Goal: Complete application form

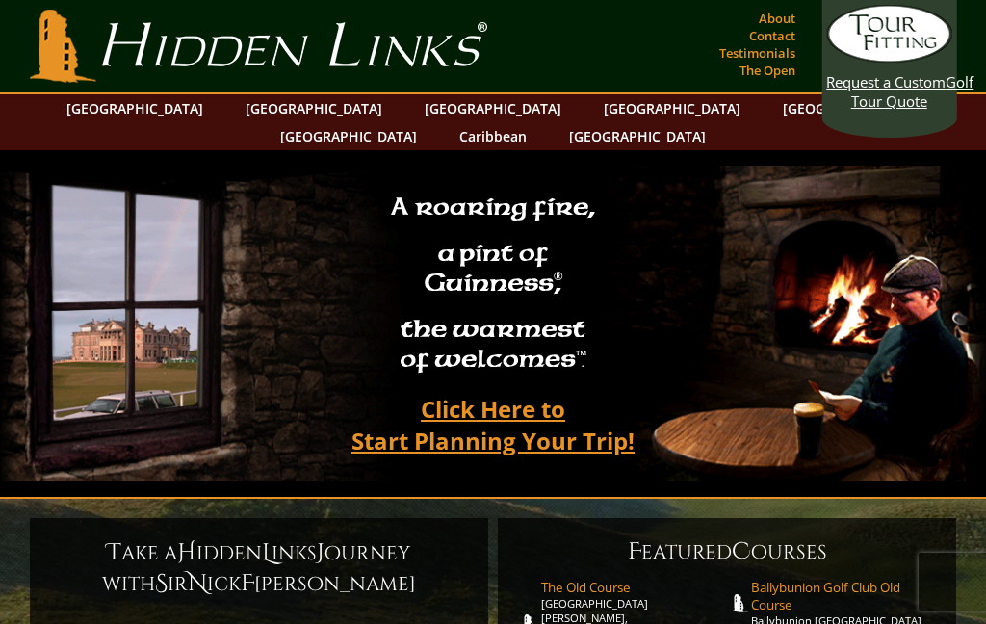
click at [184, 107] on link "[GEOGRAPHIC_DATA]" at bounding box center [135, 108] width 156 height 28
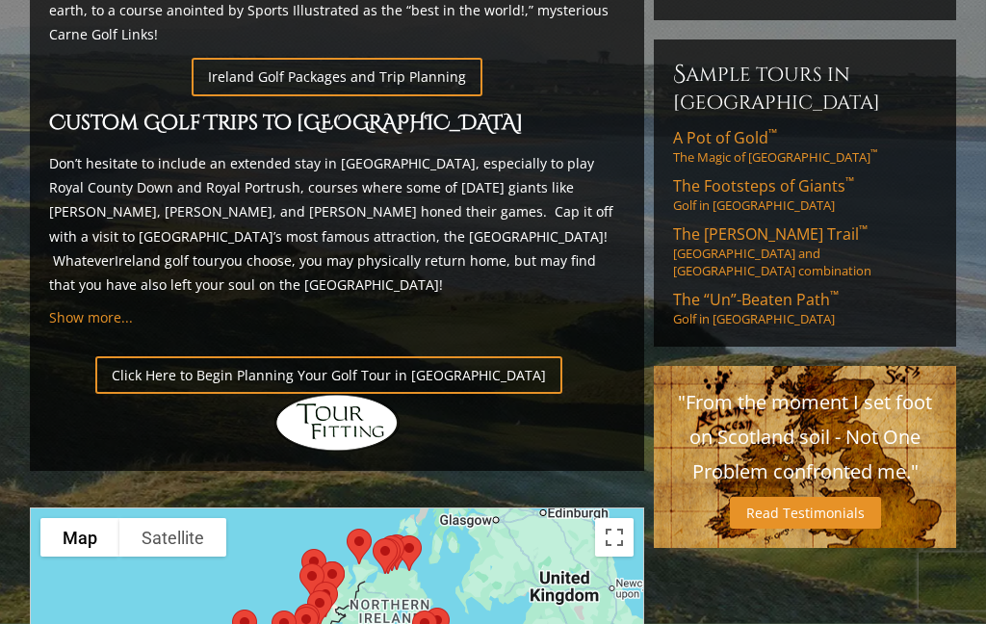
scroll to position [1246, 0]
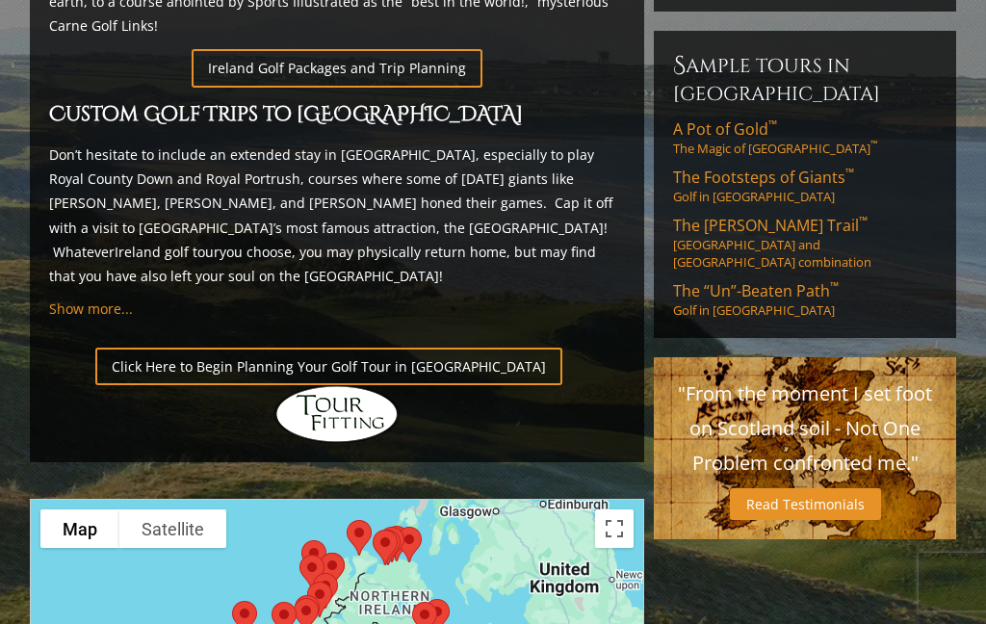
click at [400, 348] on link "Click Here to Begin Planning Your Golf Tour in [GEOGRAPHIC_DATA]" at bounding box center [328, 367] width 467 height 38
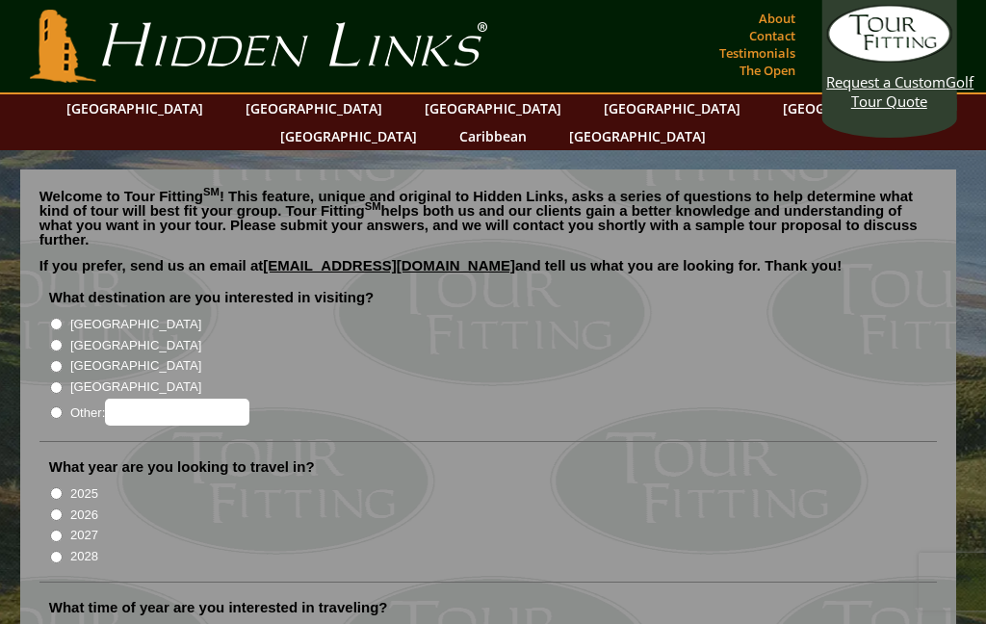
click at [60, 288] on li "What destination are you interested in visiting? [GEOGRAPHIC_DATA] [GEOGRAPHIC_…" at bounding box center [488, 365] width 898 height 154
click at [63, 288] on li "What destination are you interested in visiting? [GEOGRAPHIC_DATA] [GEOGRAPHIC_…" at bounding box center [488, 365] width 898 height 154
click at [65, 313] on li "[GEOGRAPHIC_DATA]" at bounding box center [496, 323] width 894 height 21
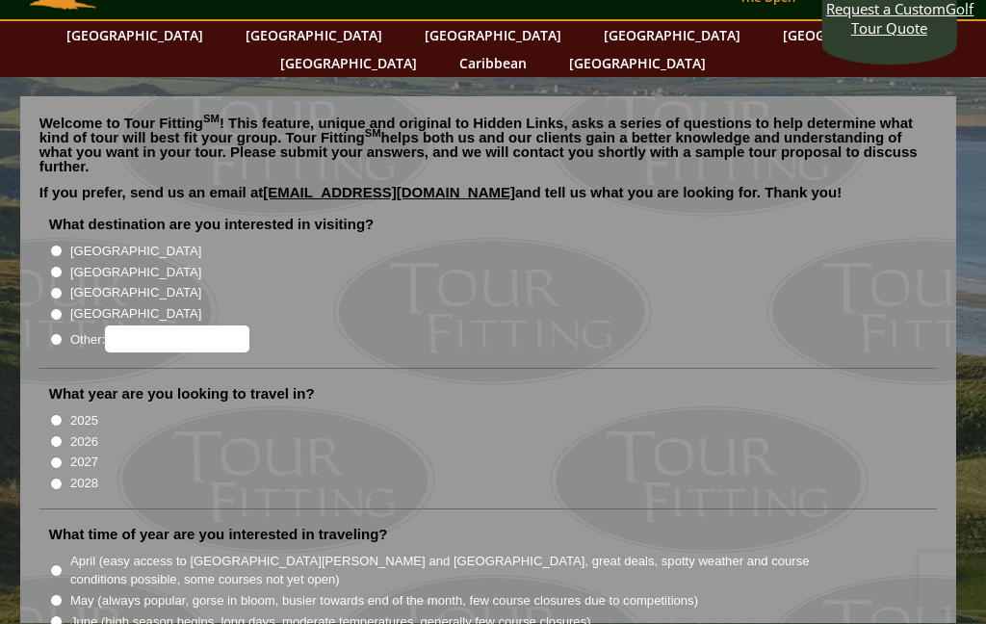
scroll to position [73, 0]
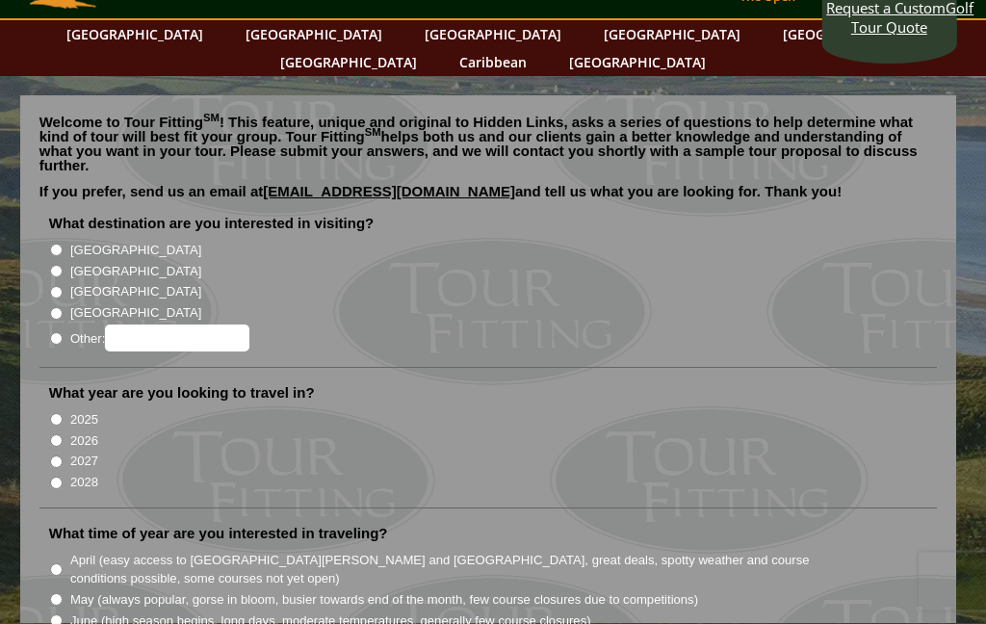
click at [63, 245] on input "[GEOGRAPHIC_DATA]" at bounding box center [56, 251] width 13 height 13
radio input "true"
click at [53, 414] on input "2025" at bounding box center [56, 420] width 13 height 13
radio input "true"
click at [58, 435] on input "2026" at bounding box center [56, 441] width 13 height 13
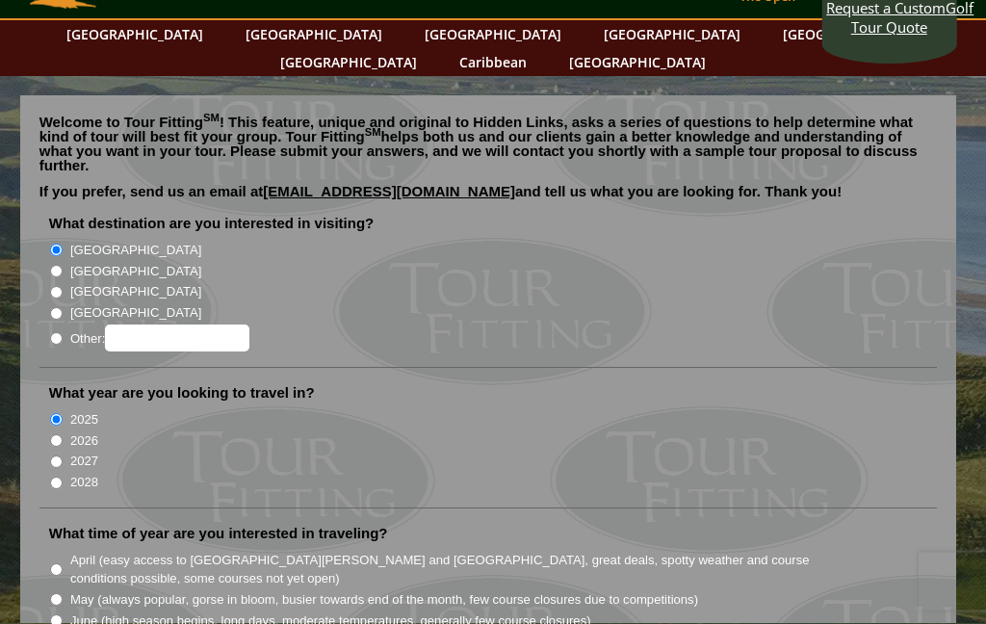
radio input "true"
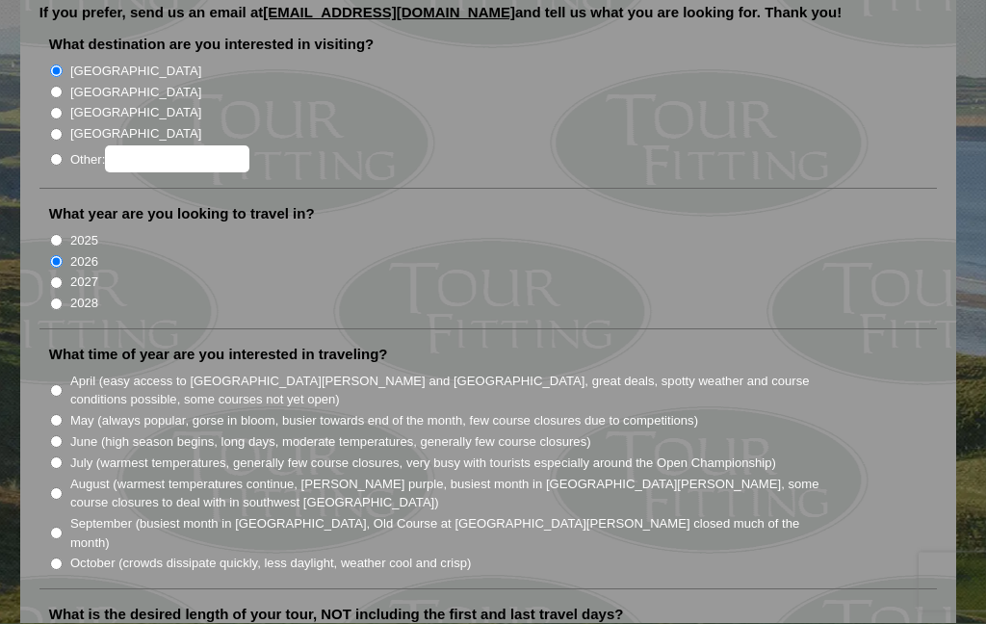
scroll to position [255, 0]
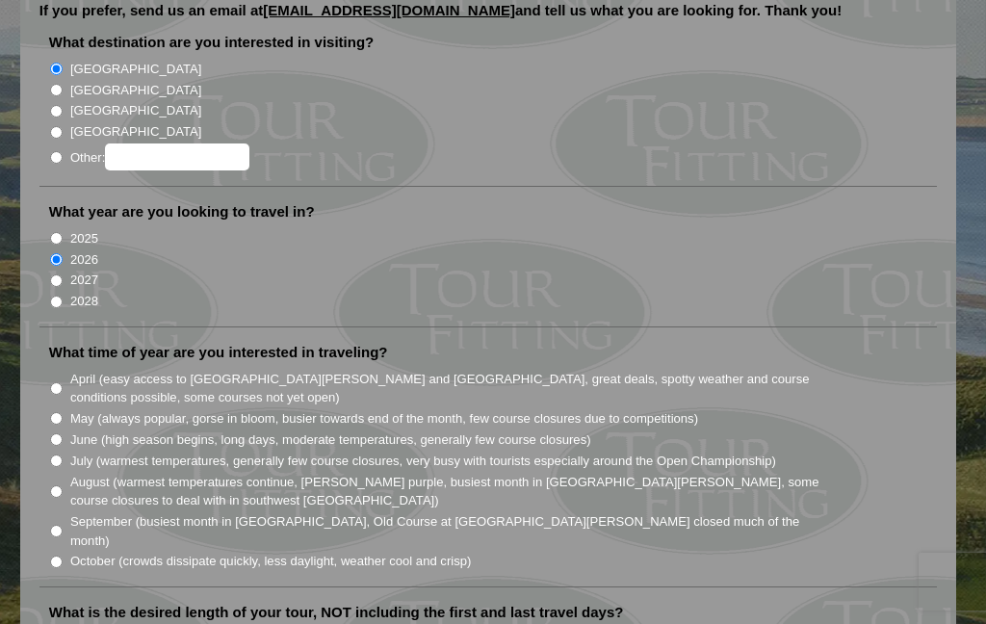
click at [56, 525] on input "September (busiest month in [GEOGRAPHIC_DATA], Old Course at [GEOGRAPHIC_DATA][…" at bounding box center [56, 531] width 13 height 13
radio input "true"
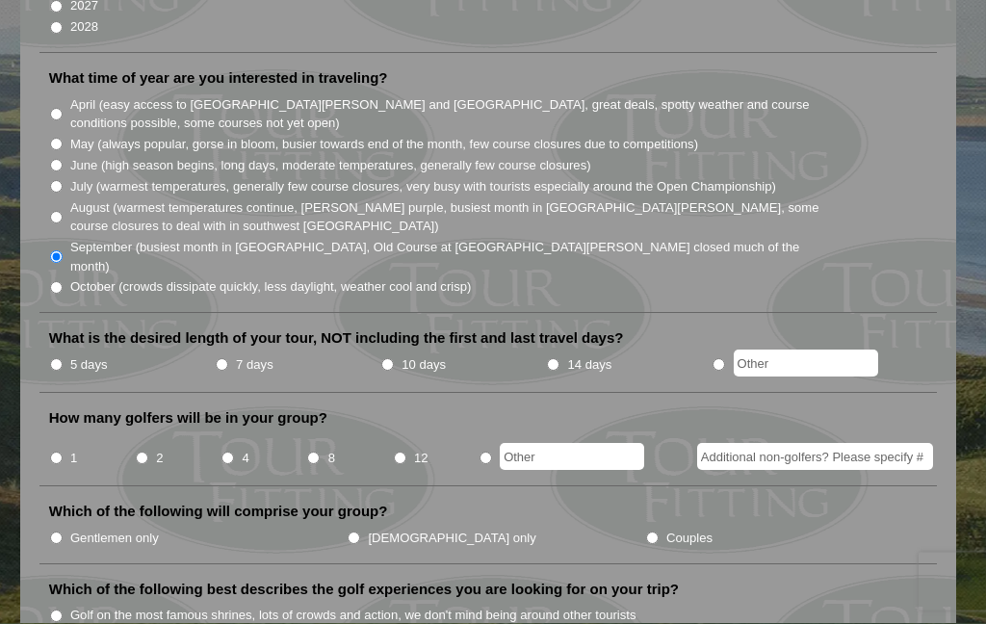
scroll to position [529, 0]
click at [228, 358] on input "7 days" at bounding box center [222, 364] width 13 height 13
radio input "true"
click at [322, 433] on li "8" at bounding box center [349, 452] width 86 height 38
click at [313, 452] on input "8" at bounding box center [313, 458] width 13 height 13
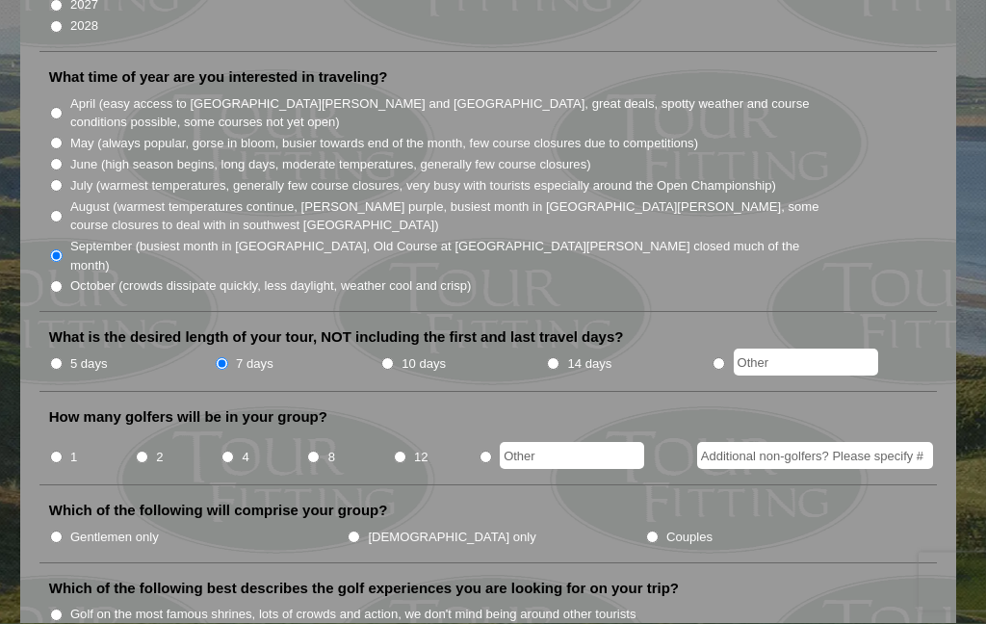
radio input "true"
click at [61, 502] on li "Which of the following will comprise your group? Gentlemen only Ladies only Cou…" at bounding box center [488, 533] width 898 height 62
click at [68, 527] on li "Gentlemen only" at bounding box center [198, 537] width 298 height 21
click at [58, 531] on input "Gentlemen only" at bounding box center [56, 537] width 13 height 13
radio input "true"
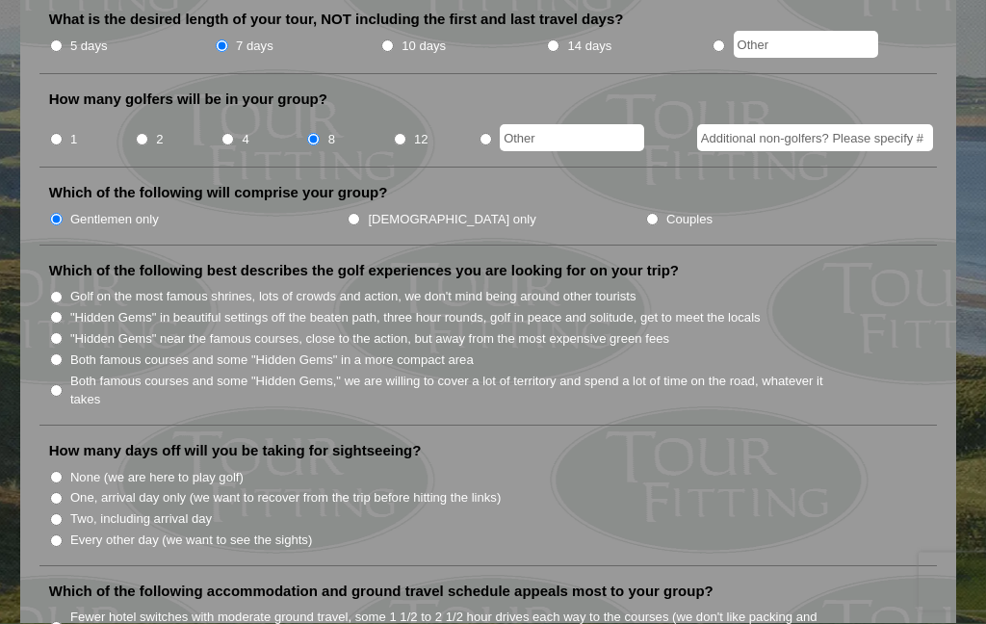
scroll to position [848, 0]
click at [53, 353] on input "Both famous courses and some "Hidden Gems" in a more compact area" at bounding box center [56, 359] width 13 height 13
radio input "true"
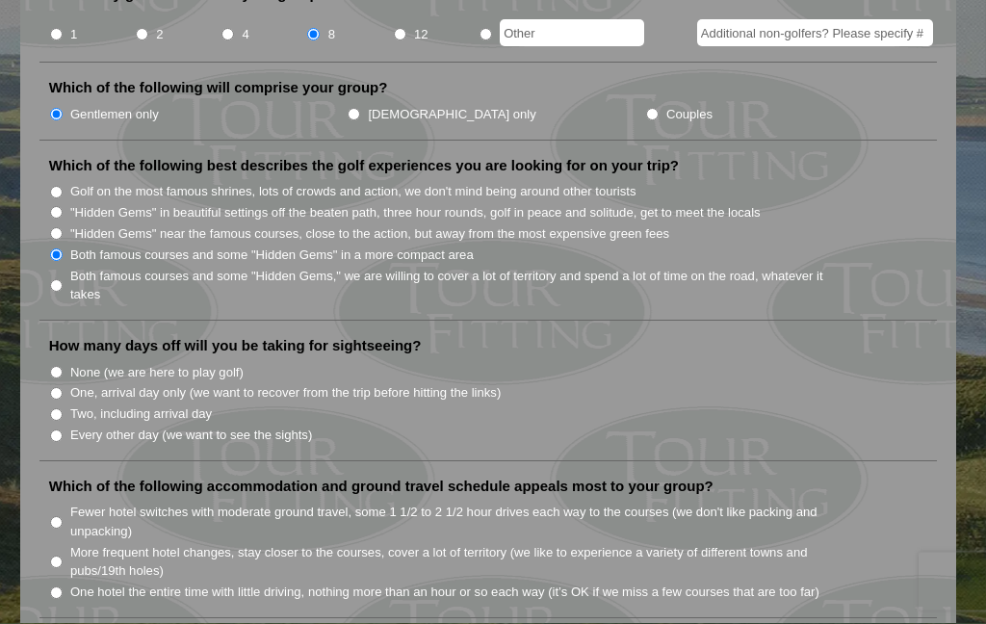
scroll to position [954, 0]
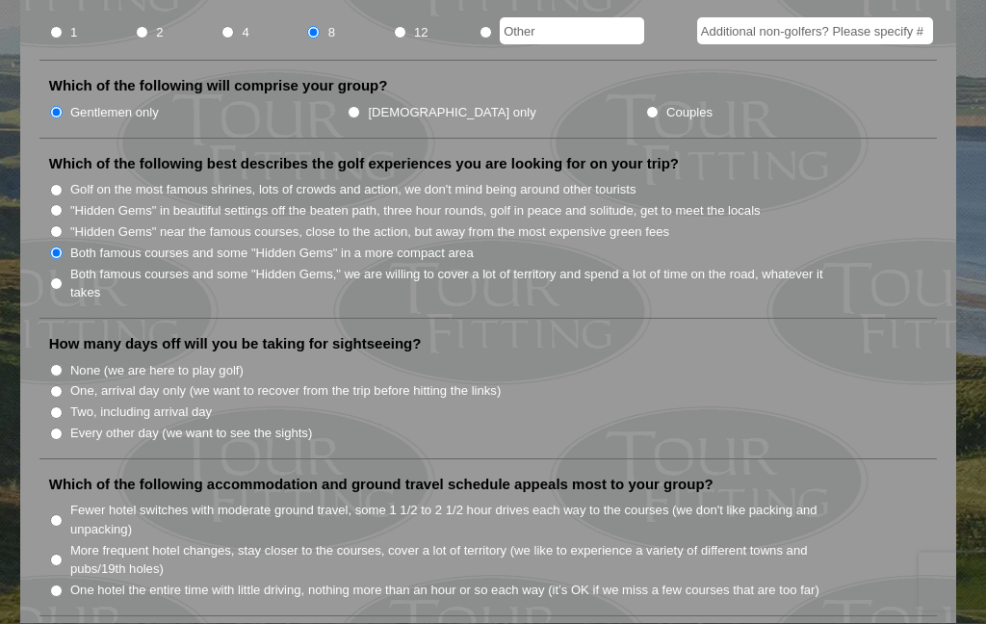
click at [55, 407] on input "Two, including arrival day" at bounding box center [56, 413] width 13 height 13
radio input "true"
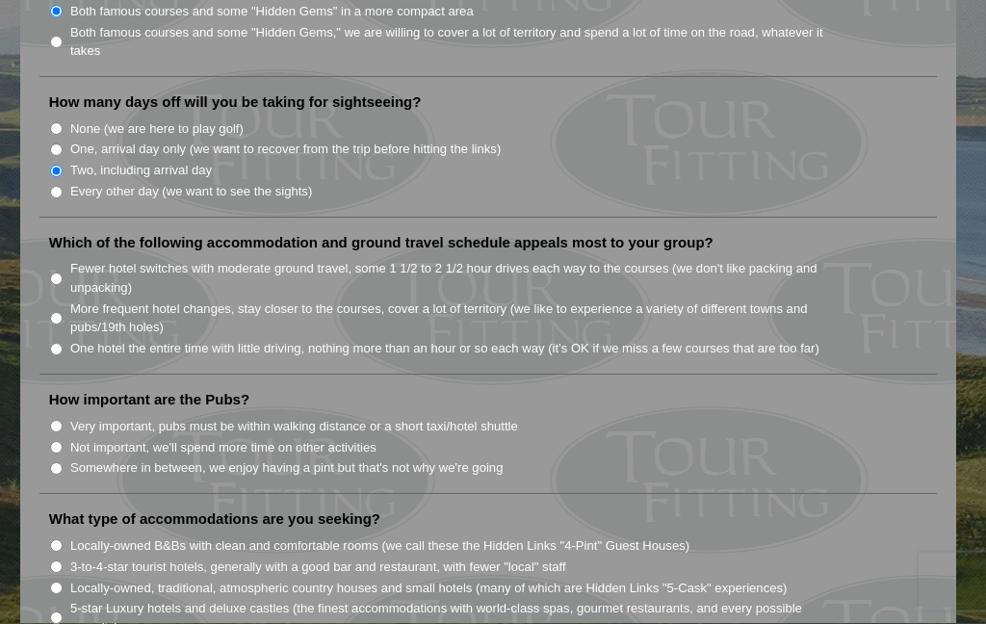
scroll to position [1199, 0]
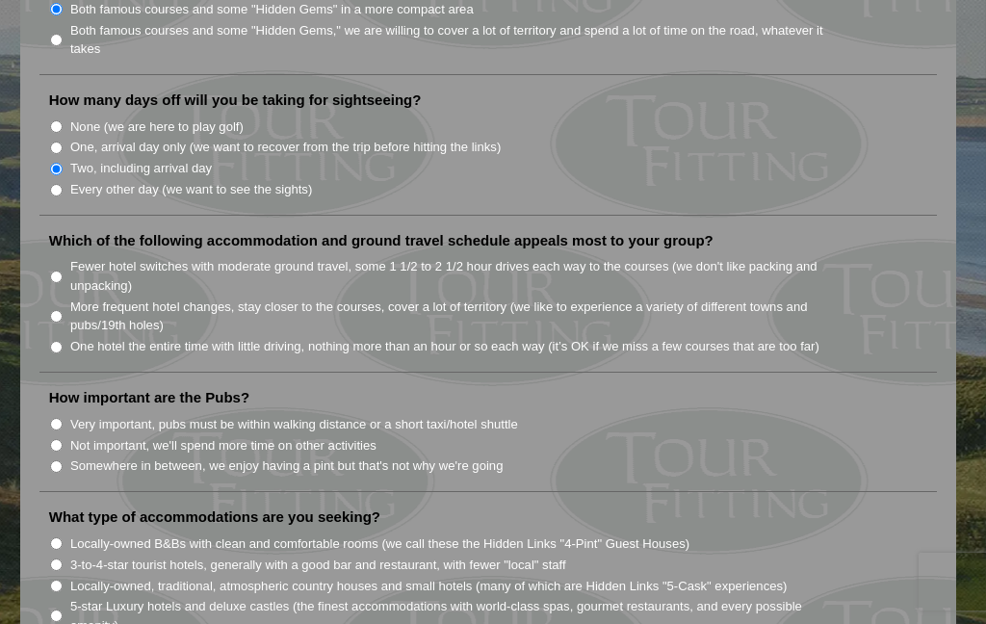
click at [56, 271] on input "Fewer hotel switches with moderate ground travel, some 1 1/2 to 2 1/2 hour driv…" at bounding box center [56, 277] width 13 height 13
radio input "true"
click at [59, 460] on input "Somewhere in between, we enjoy having a pint but that's not why we're going" at bounding box center [56, 466] width 13 height 13
radio input "true"
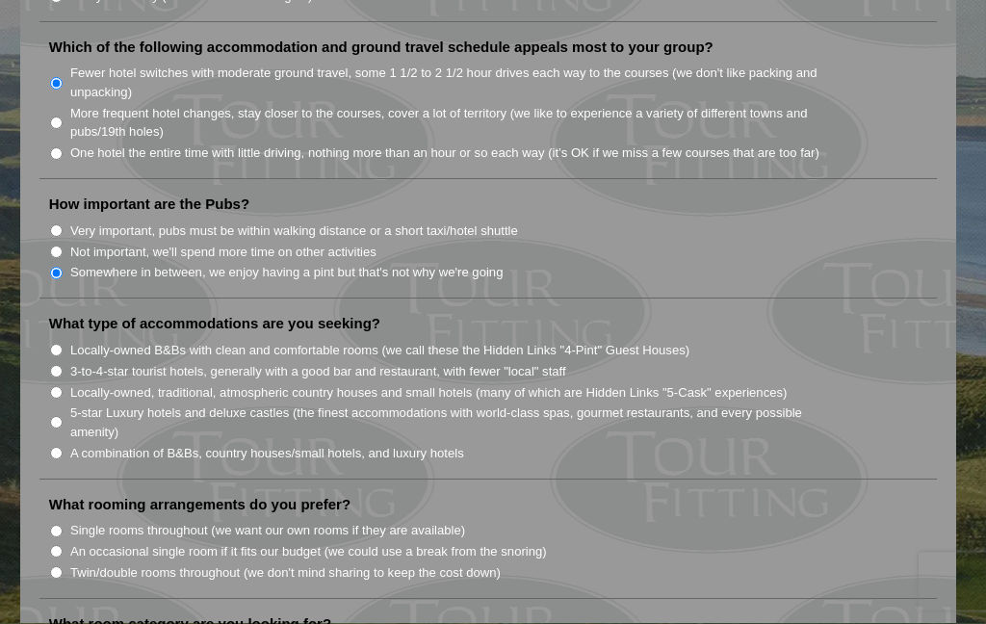
scroll to position [1392, 0]
click at [57, 344] on input "Locally-owned B&Bs with clean and comfortable rooms (we call these the Hidden L…" at bounding box center [56, 350] width 13 height 13
radio input "true"
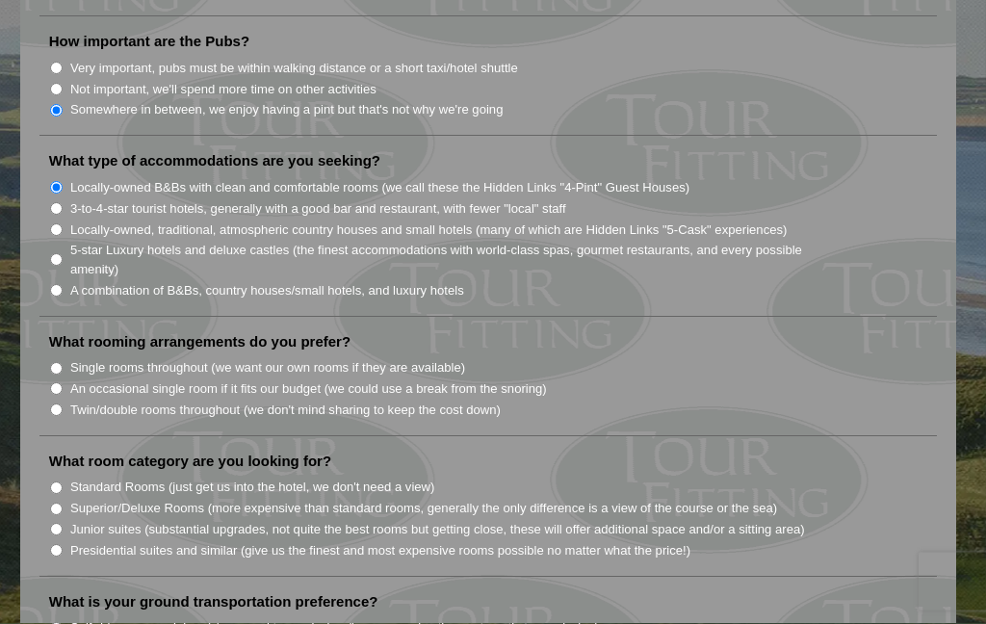
scroll to position [1555, 0]
click at [60, 403] on input "Twin/double rooms throughout (we don't mind sharing to keep the cost down)" at bounding box center [56, 409] width 13 height 13
radio input "true"
click at [59, 452] on li "What room category are you looking for? Standard Rooms (just get us into the ho…" at bounding box center [488, 514] width 898 height 125
click at [61, 481] on input "Standard Rooms (just get us into the hotel, we don't need a view)" at bounding box center [56, 487] width 13 height 13
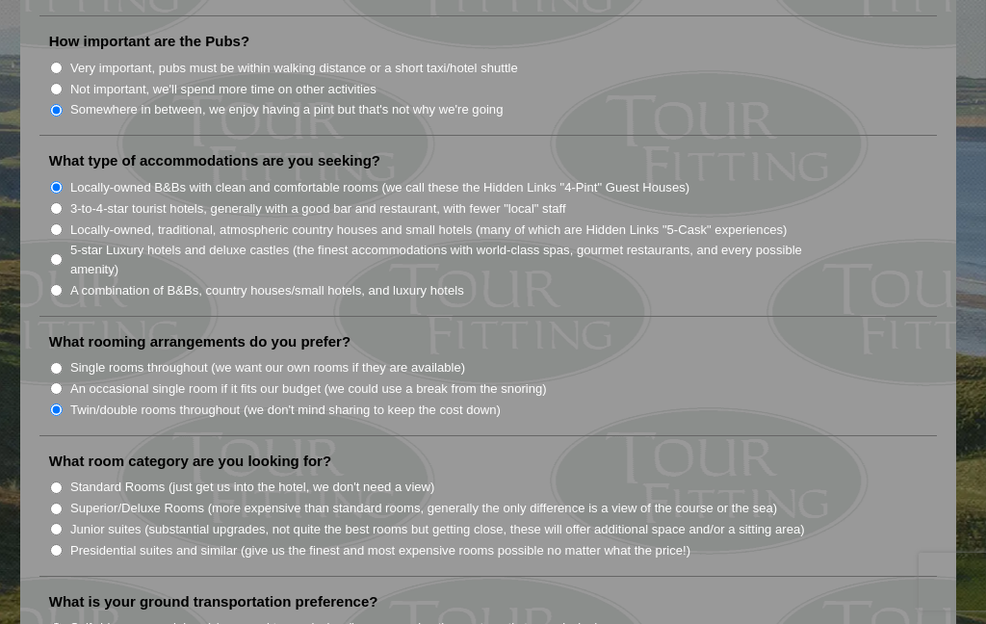
radio input "true"
click at [53, 481] on input "Standard Rooms (just get us into the hotel, we don't need a view)" at bounding box center [56, 487] width 13 height 13
click at [63, 503] on input "Superior/Deluxe Rooms (more expensive than standard rooms, generally the only d…" at bounding box center [56, 509] width 13 height 13
radio input "true"
click at [62, 481] on input "Standard Rooms (just get us into the hotel, we don't need a view)" at bounding box center [56, 487] width 13 height 13
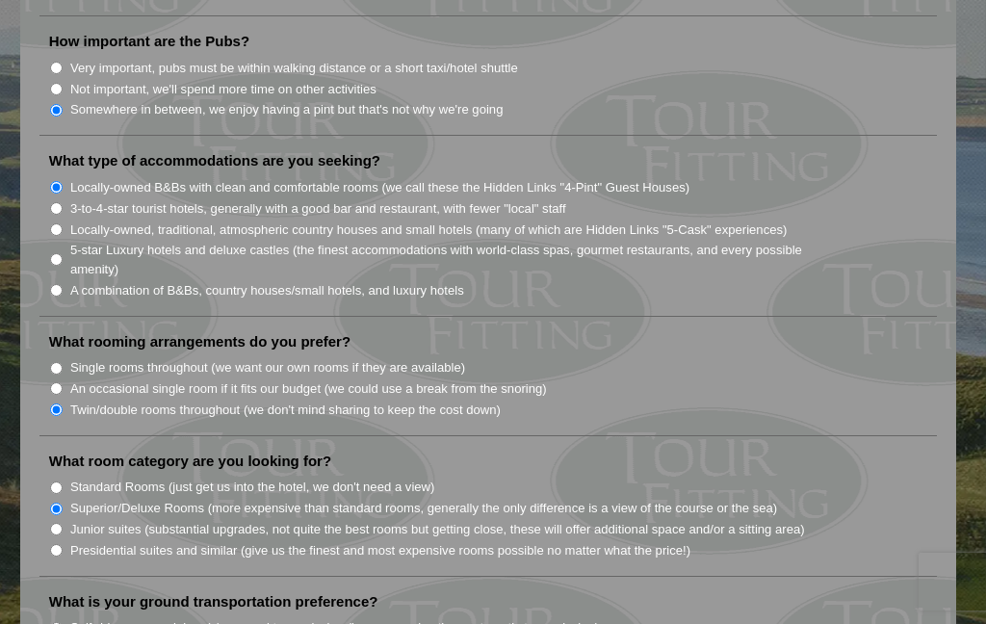
radio input "true"
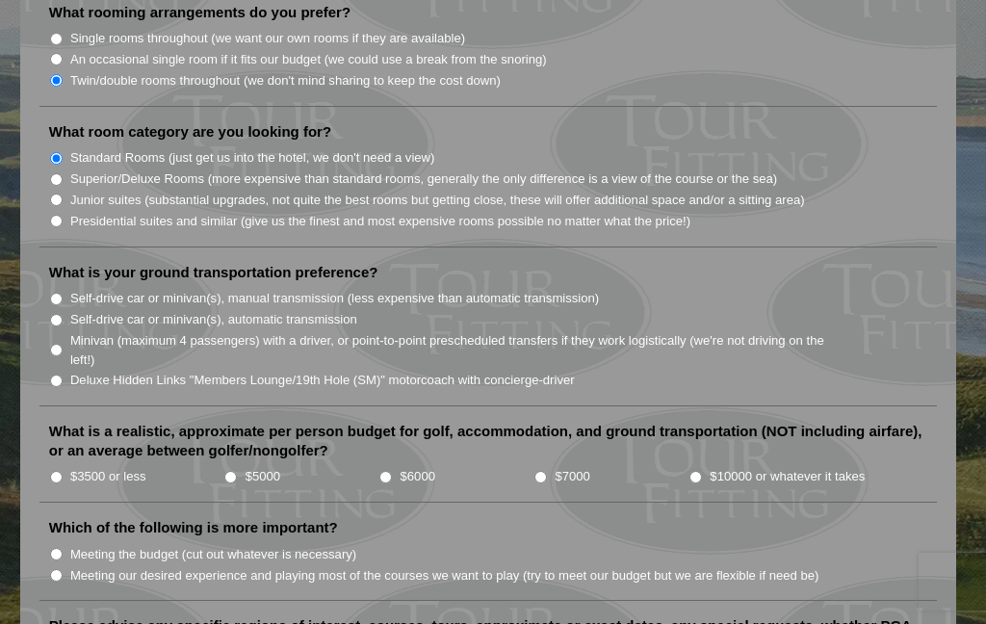
scroll to position [1884, 0]
click at [63, 374] on input "Deluxe Hidden Links "Members Lounge/19th Hole (SM)" motorcoach with concierge-d…" at bounding box center [56, 380] width 13 height 13
radio input "true"
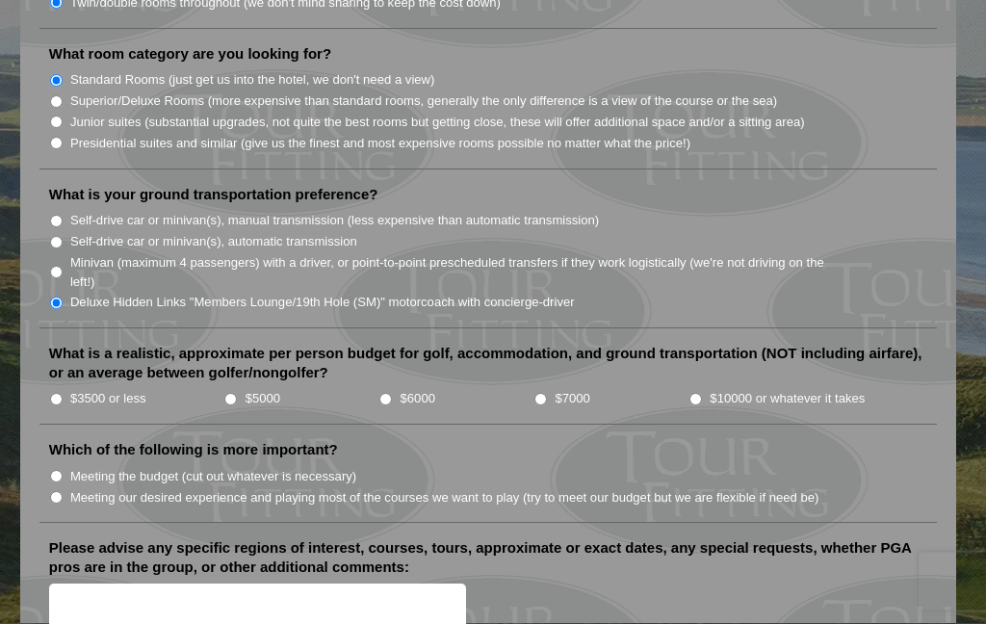
scroll to position [1962, 0]
click at [227, 393] on input "$5000" at bounding box center [230, 399] width 13 height 13
radio input "true"
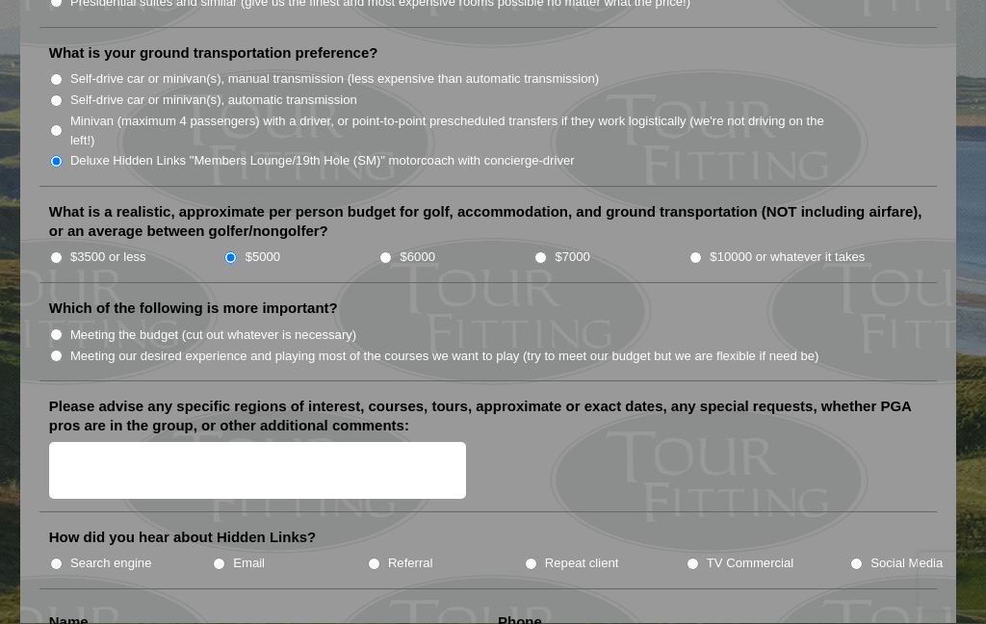
scroll to position [2106, 0]
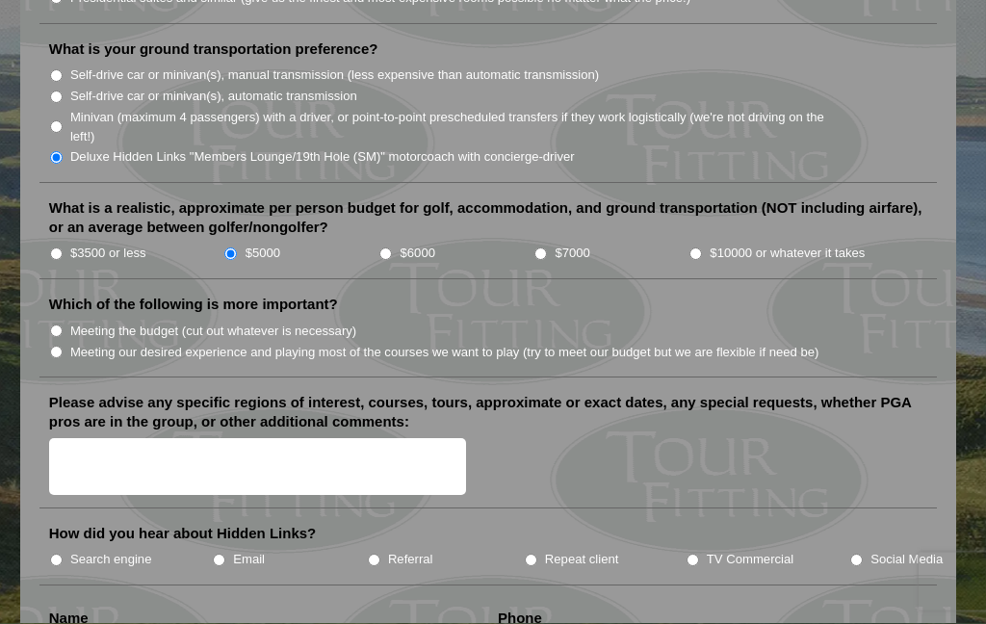
click at [134, 439] on textarea "Please advise any specific regions of interest, courses, tours, approximate or …" at bounding box center [257, 467] width 417 height 57
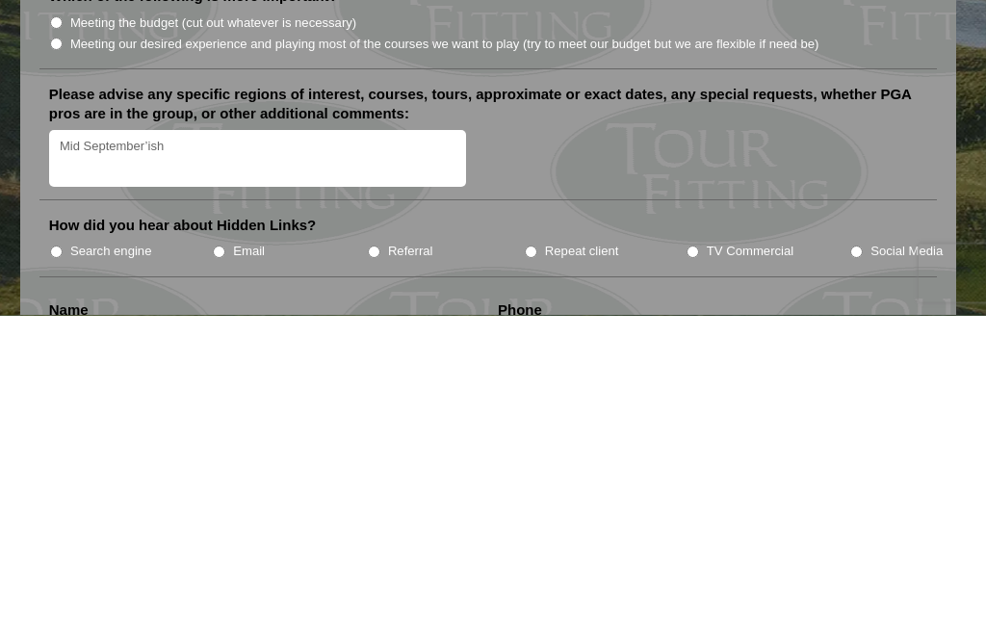
type textarea "Mid September’ish"
click at [692, 549] on li "TV Commercial" at bounding box center [767, 559] width 164 height 21
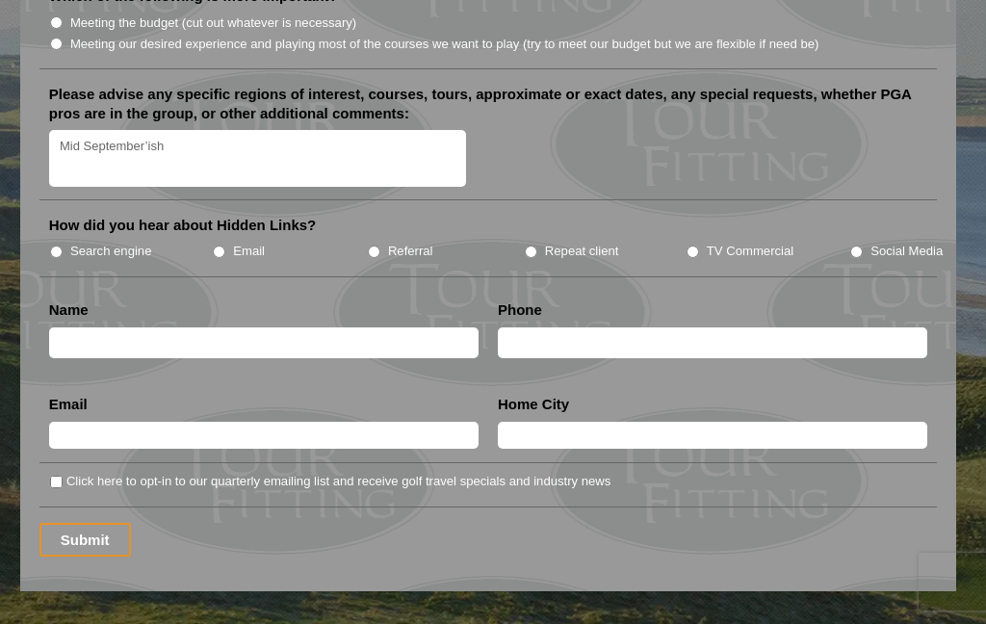
click at [690, 245] on input "TV Commercial" at bounding box center [692, 251] width 13 height 13
radio input "true"
click at [219, 245] on input "Email" at bounding box center [219, 251] width 13 height 13
radio input "true"
click at [53, 245] on input "Search engine" at bounding box center [56, 251] width 13 height 13
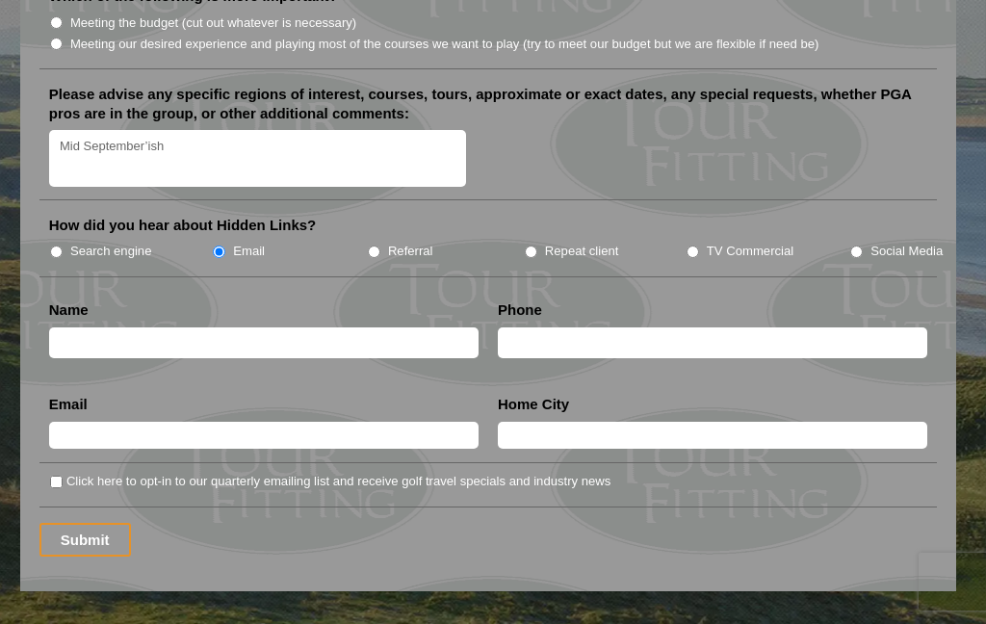
radio input "true"
click at [694, 245] on input "TV Commercial" at bounding box center [692, 251] width 13 height 13
radio input "true"
click at [272, 327] on input "text" at bounding box center [263, 343] width 429 height 32
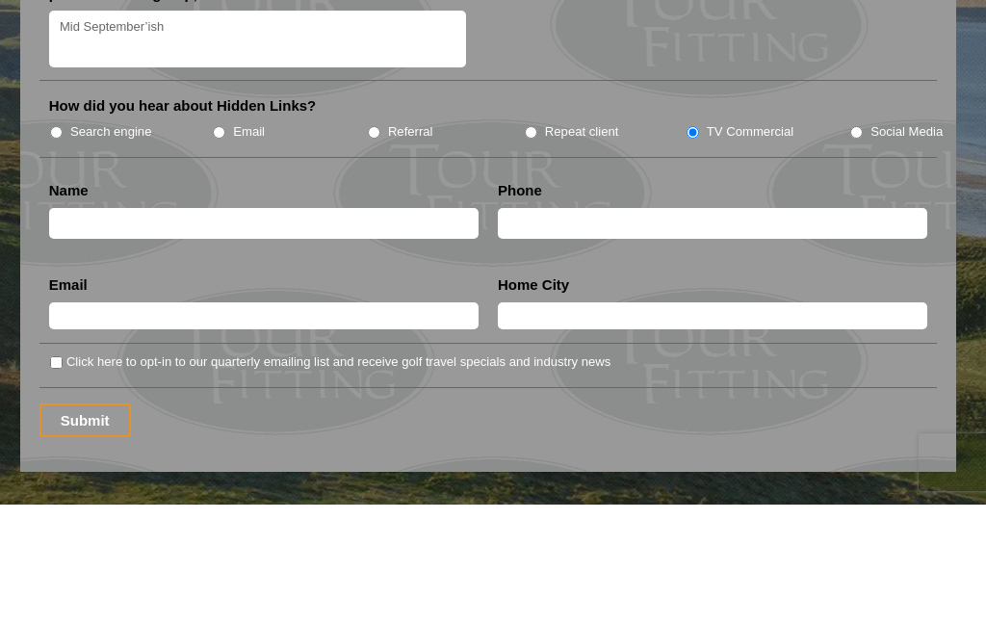
type input "Jim Gardner"
type input "3528754335"
type input "GARDNER372@GMAIL.COM"
type input "FRANKFORT"
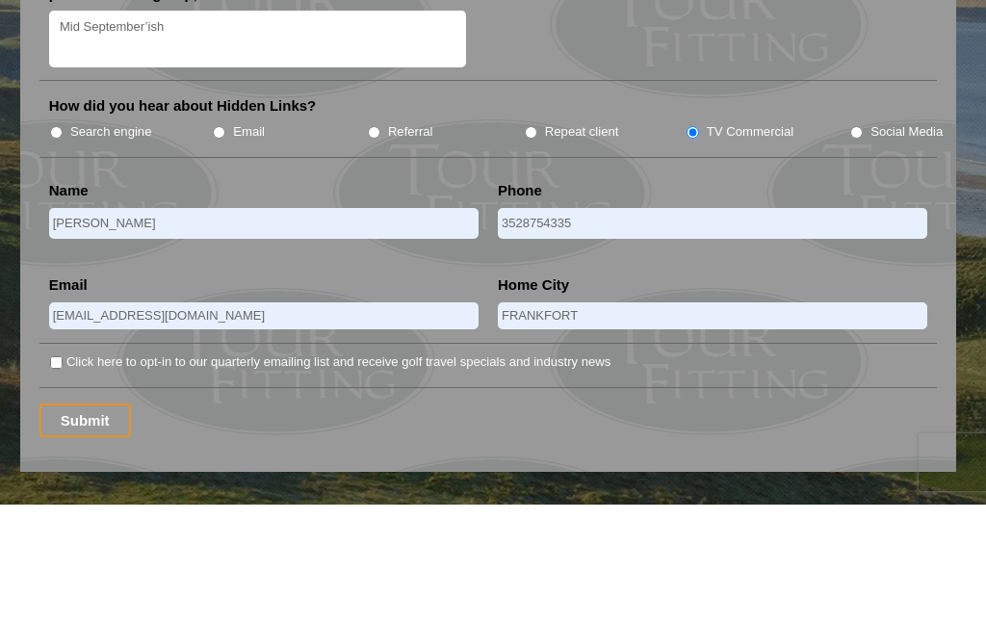
scroll to position [2535, 0]
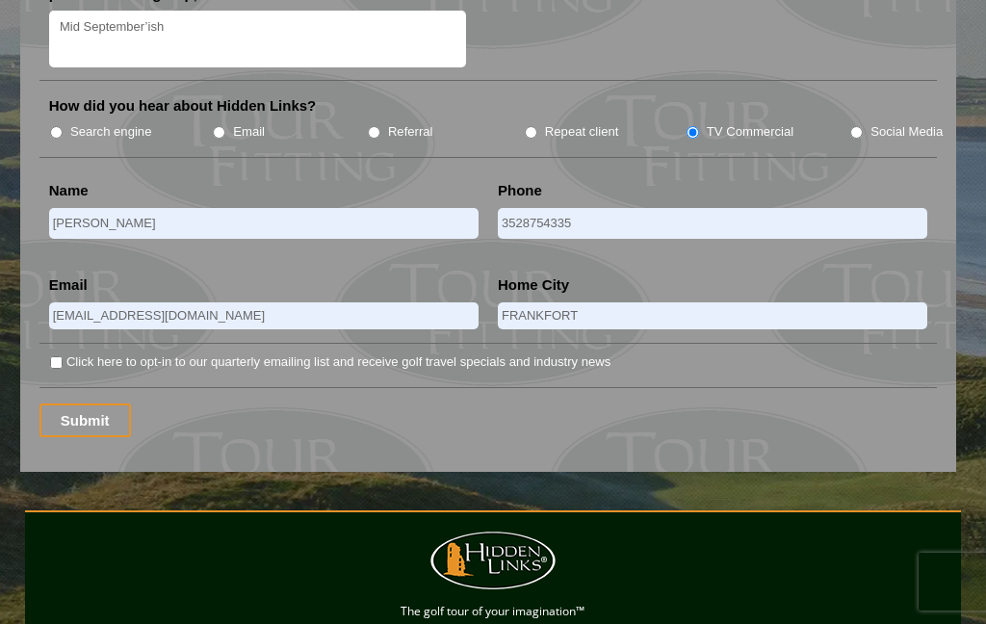
click at [52, 356] on input "Click here to opt-in to our quarterly emailing list and receive golf travel spe…" at bounding box center [56, 362] width 13 height 13
checkbox input "true"
click at [91, 403] on input "Submit" at bounding box center [84, 420] width 91 height 34
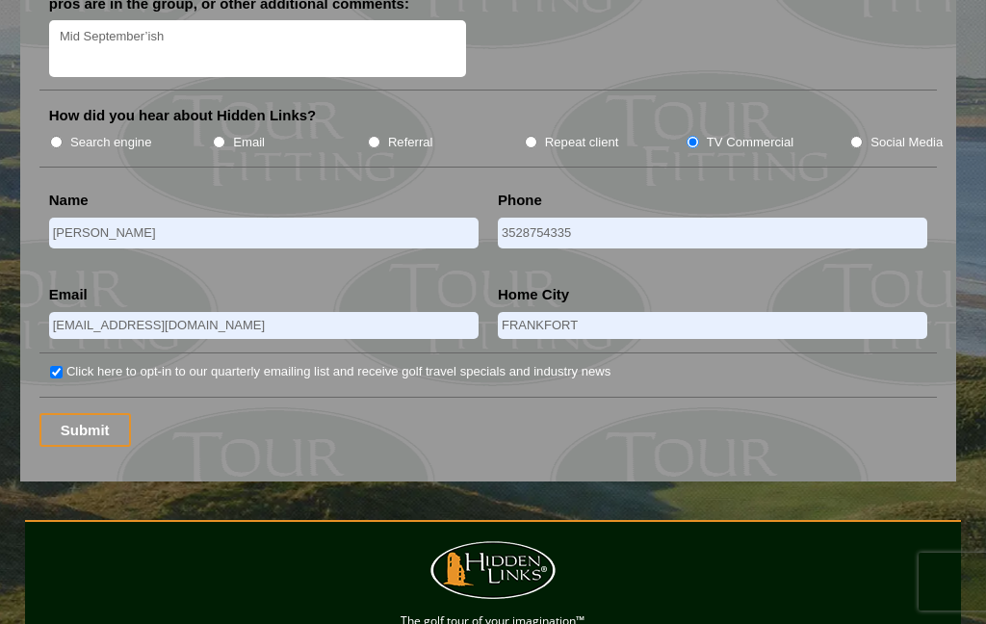
click at [103, 413] on input "Submit" at bounding box center [84, 430] width 91 height 34
click at [107, 413] on input "Submit" at bounding box center [84, 430] width 91 height 34
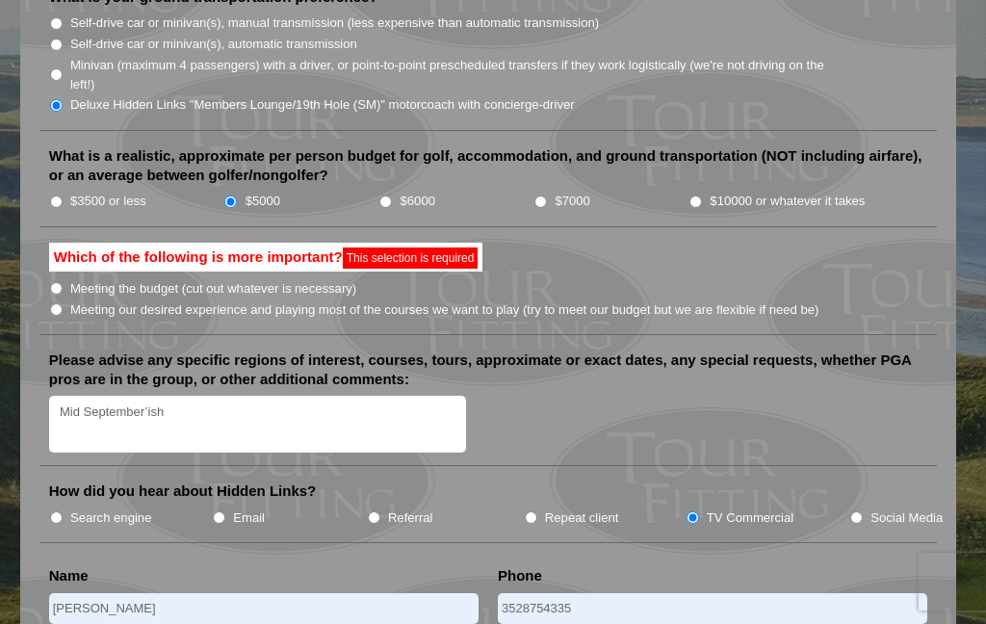
scroll to position [2157, 0]
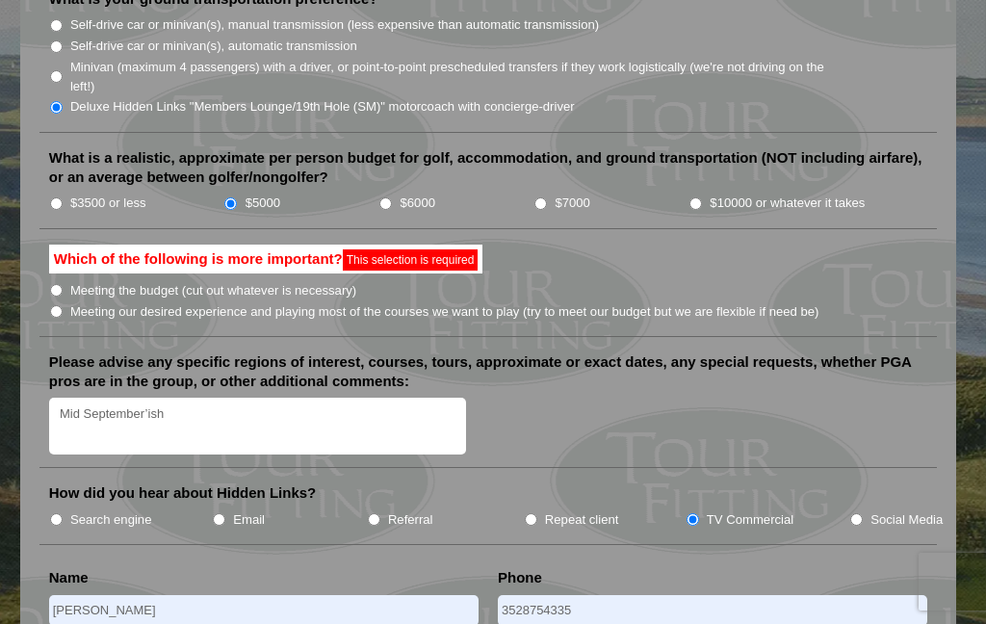
click at [61, 305] on input "Meeting our desired experience and playing most of the courses we want to play …" at bounding box center [56, 311] width 13 height 13
radio input "true"
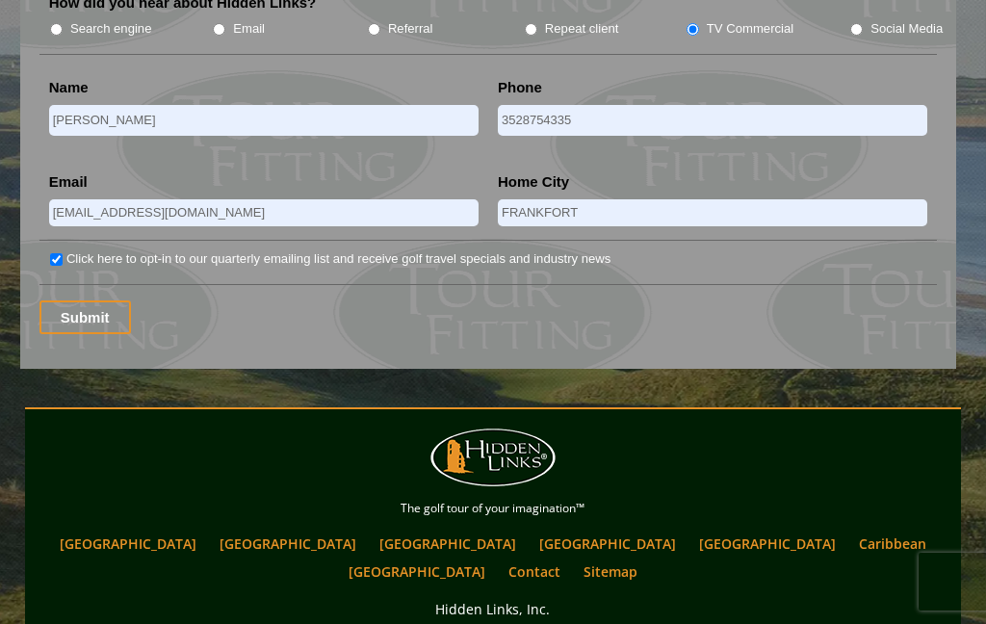
scroll to position [2636, 0]
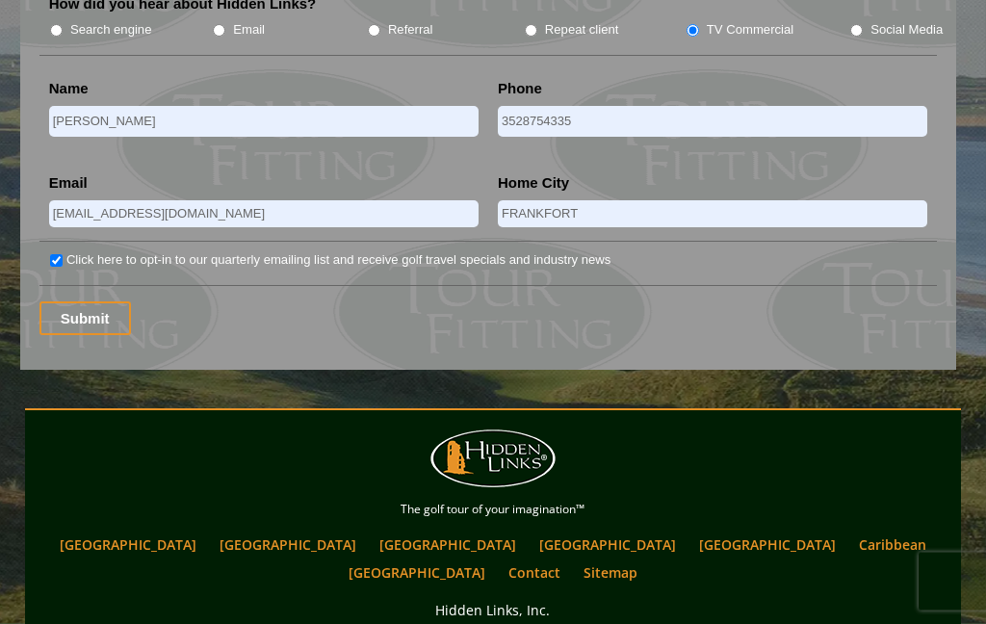
click at [95, 302] on input "Submit" at bounding box center [84, 319] width 91 height 34
